Goal: Task Accomplishment & Management: Manage account settings

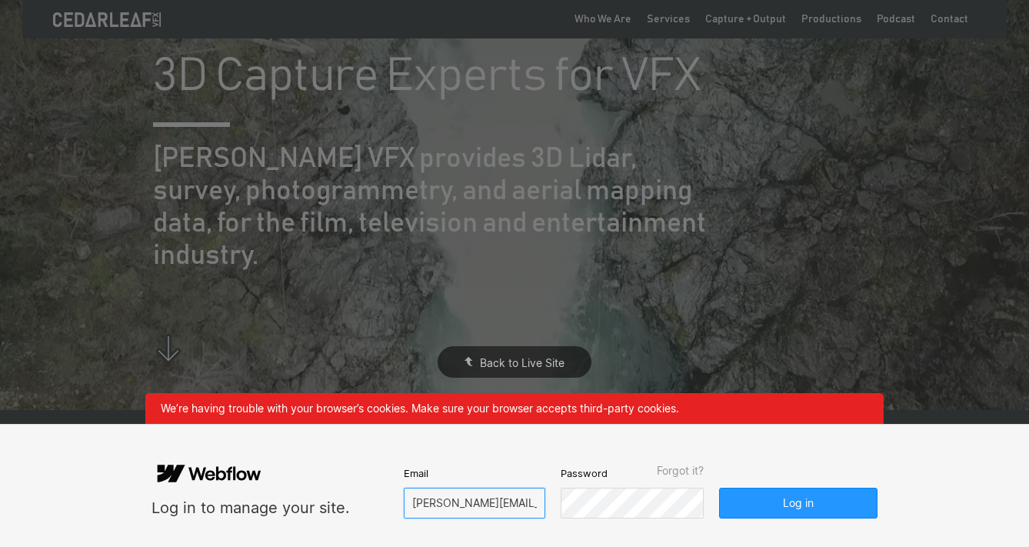
type input "scott@cedarleafvfx.com"
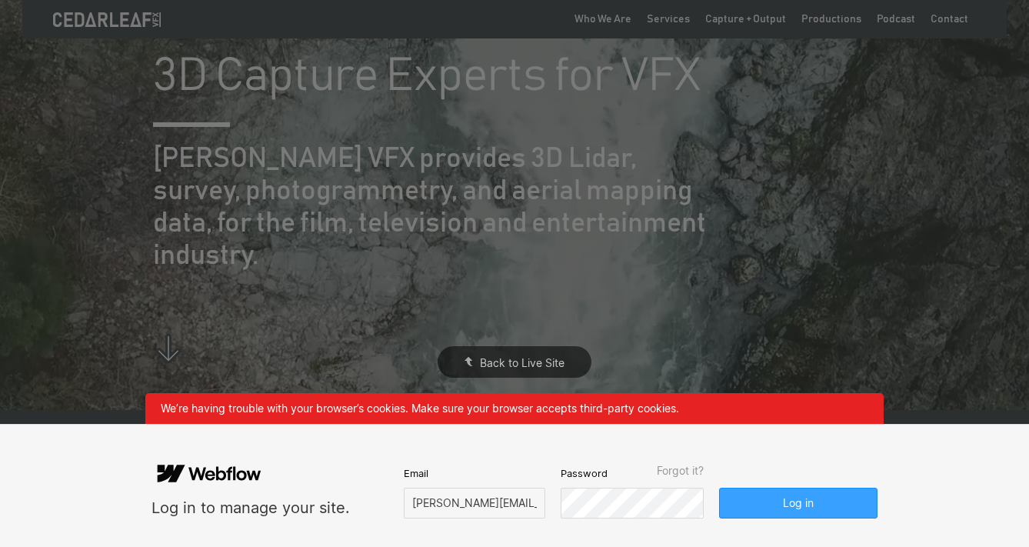
click at [771, 498] on button "Log in" at bounding box center [798, 503] width 158 height 31
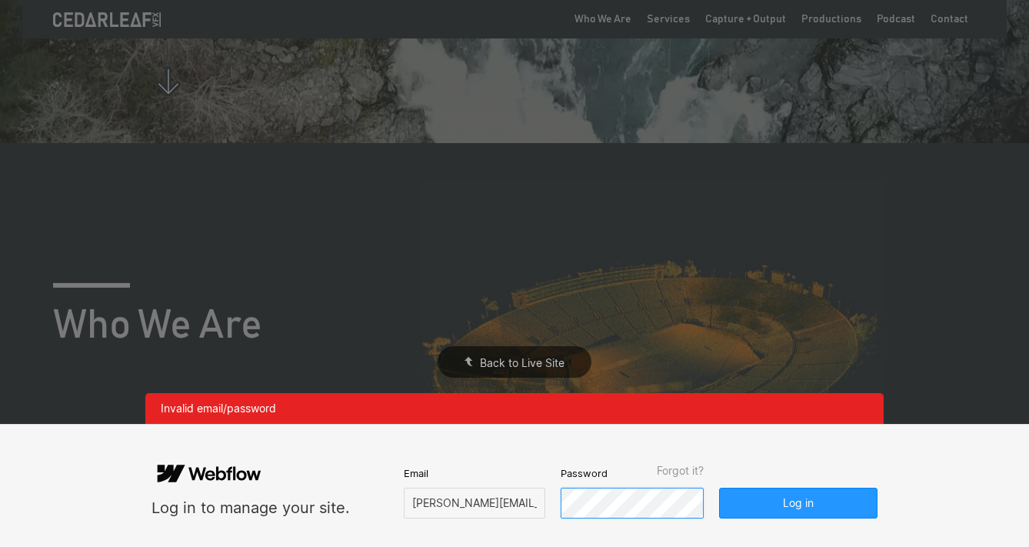
scroll to position [269, 0]
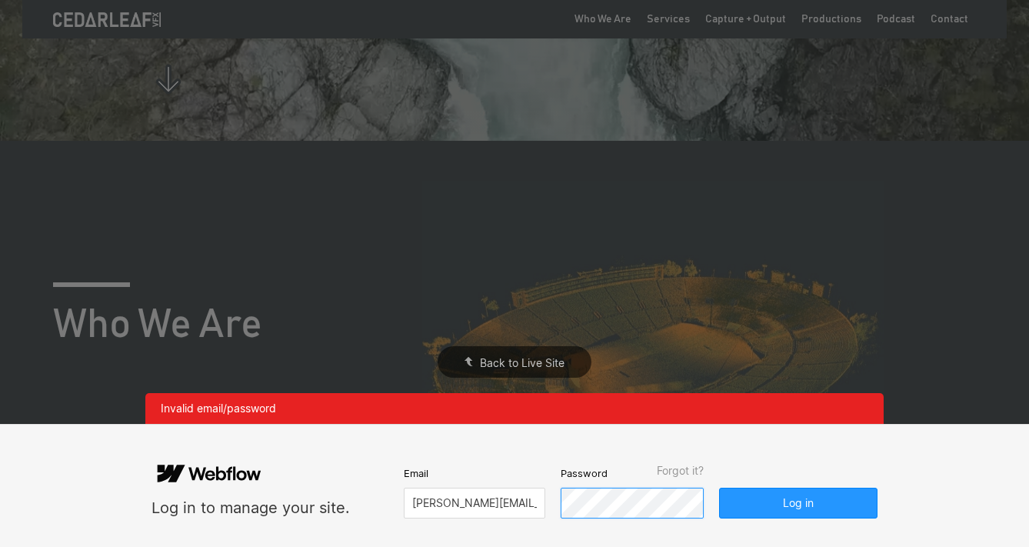
click at [519, 498] on form "Log in to manage your site. Email scott@cedarleafvfx.com Password Forgot it? Lo…" at bounding box center [515, 485] width 726 height 65
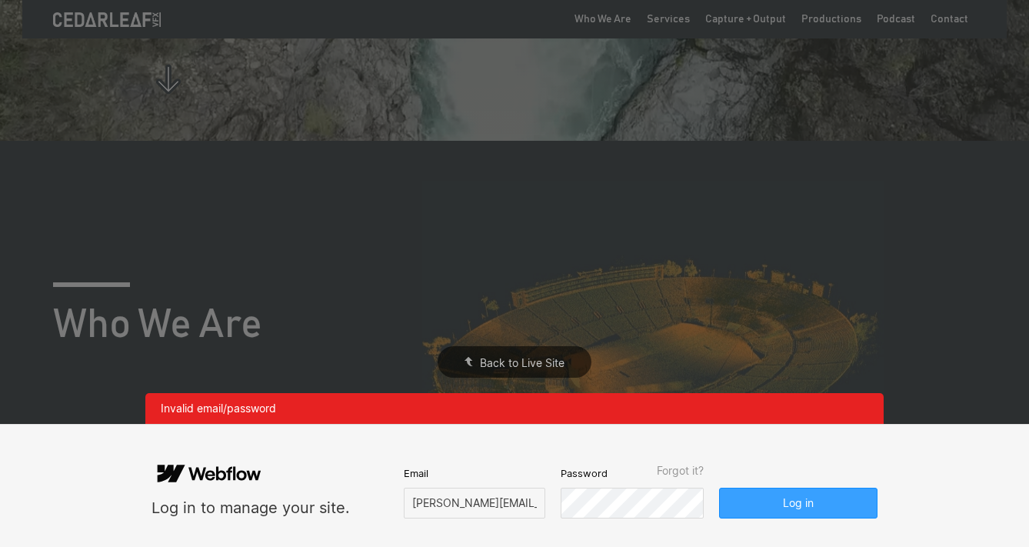
click at [785, 496] on button "Log in" at bounding box center [798, 503] width 158 height 31
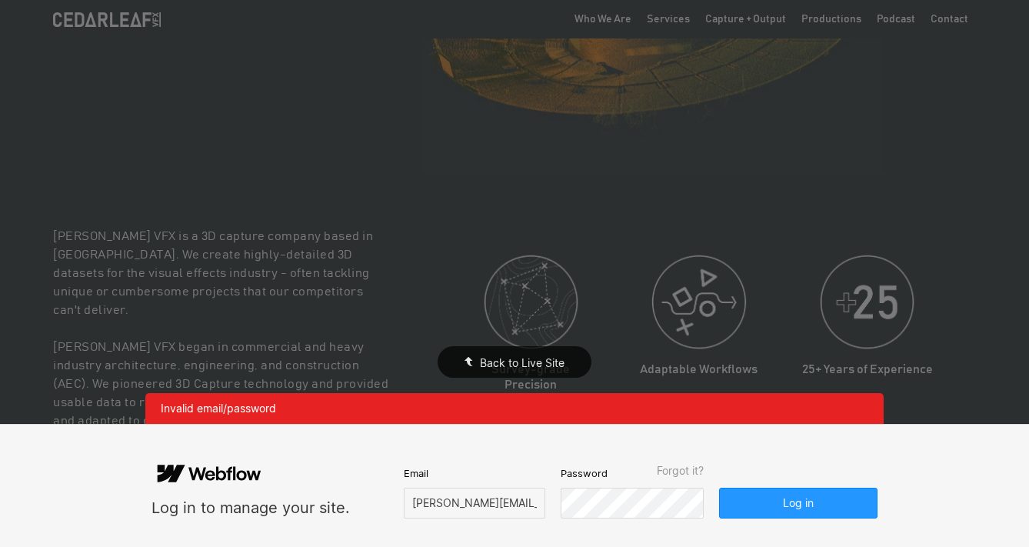
scroll to position [649, 0]
click at [552, 503] on form "Log in to manage your site. Email scott@cedarleafvfx.com Password Forgot it? Lo…" at bounding box center [515, 485] width 726 height 65
click at [765, 506] on button "Log in" at bounding box center [798, 503] width 158 height 31
click at [681, 472] on span "Forgot it?" at bounding box center [680, 471] width 47 height 12
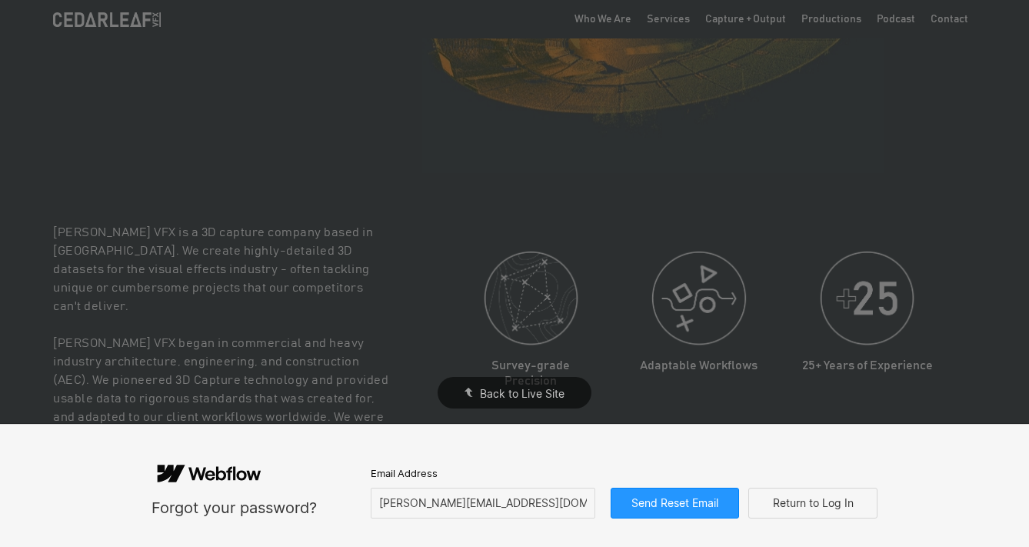
scroll to position [746, 0]
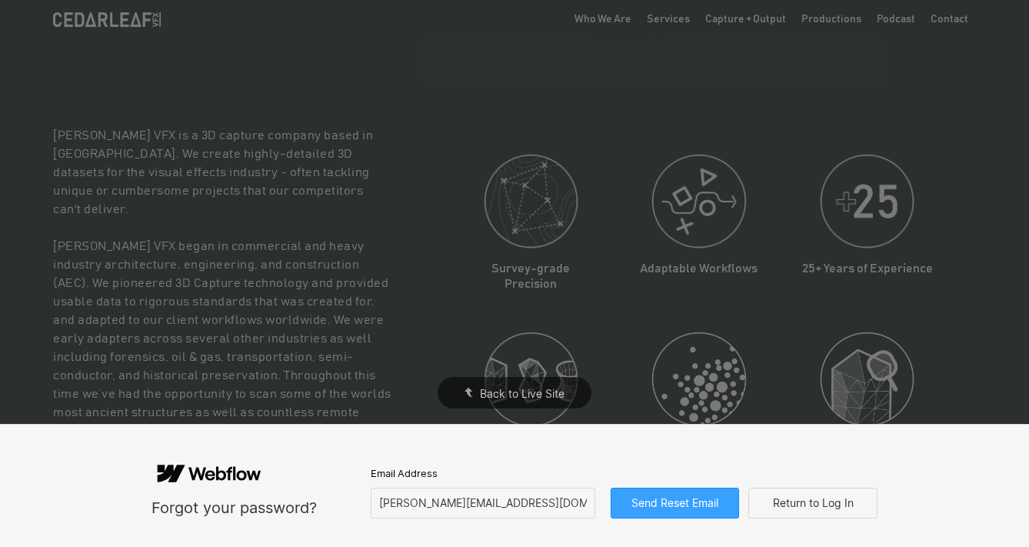
click at [660, 506] on button "Send Reset Email" at bounding box center [675, 503] width 129 height 31
